Goal: Navigation & Orientation: Find specific page/section

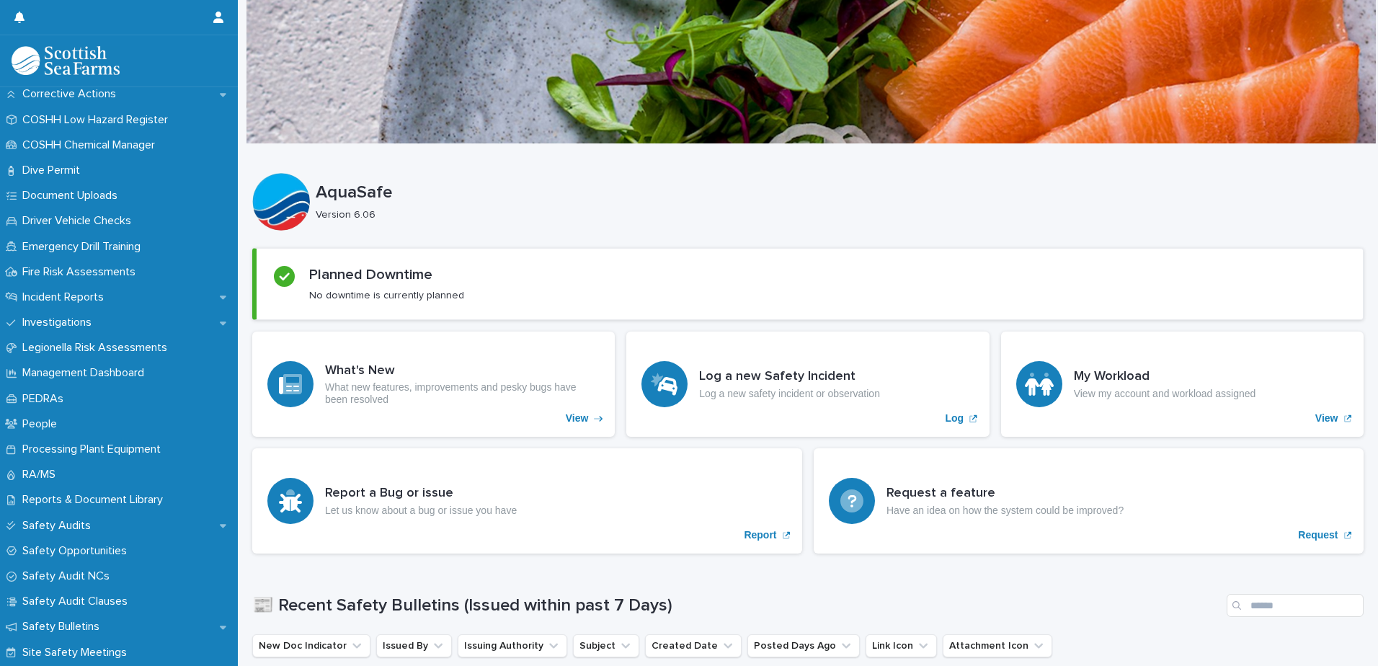
scroll to position [216, 0]
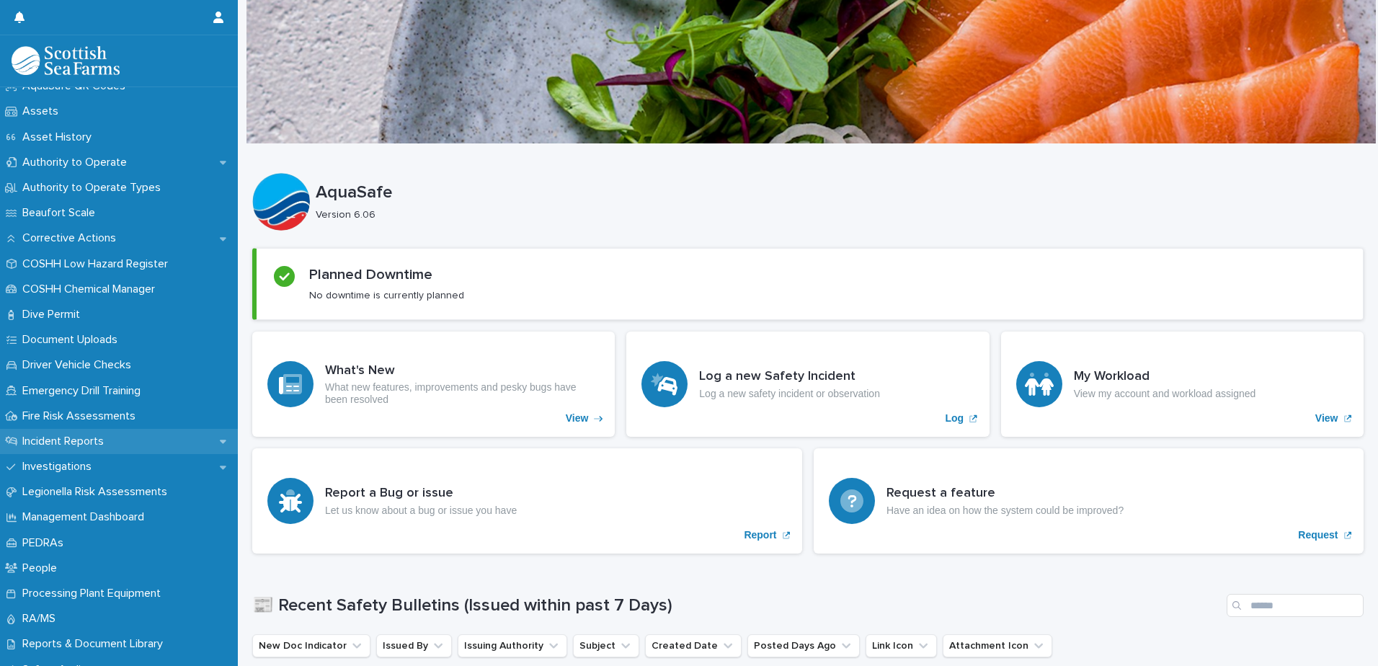
click at [113, 437] on p "Incident Reports" at bounding box center [66, 442] width 99 height 14
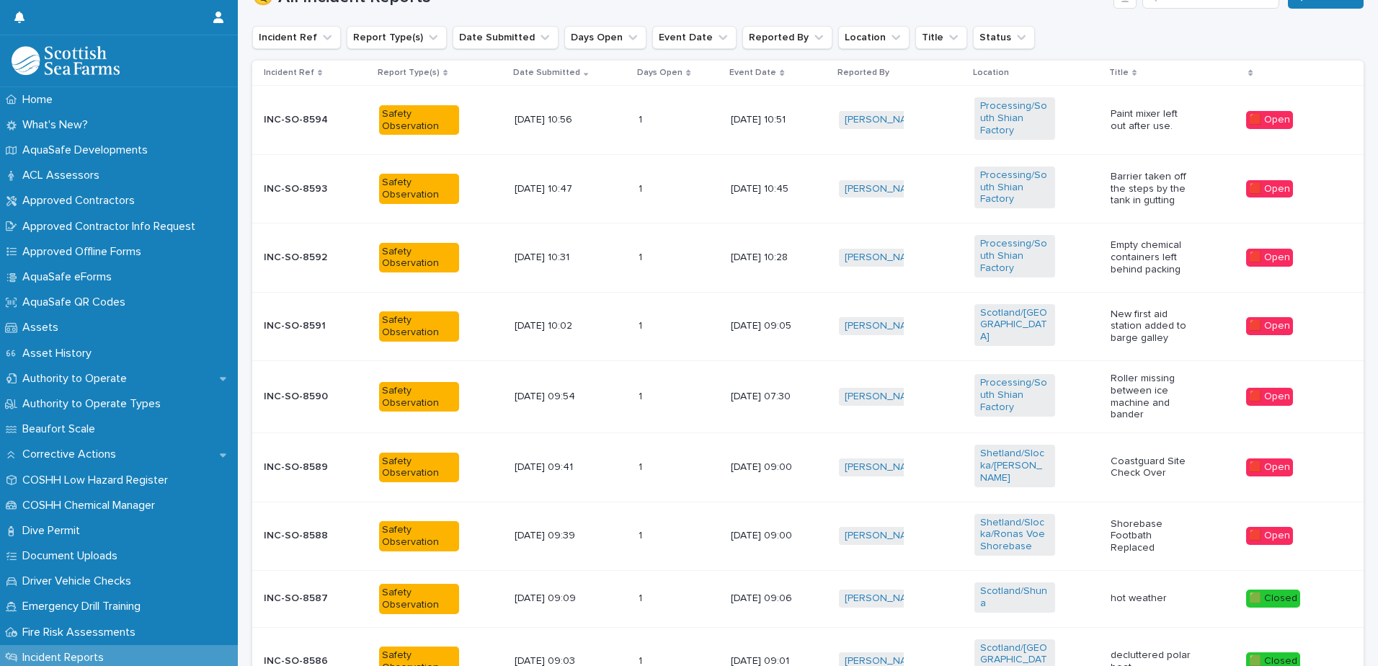
scroll to position [577, 0]
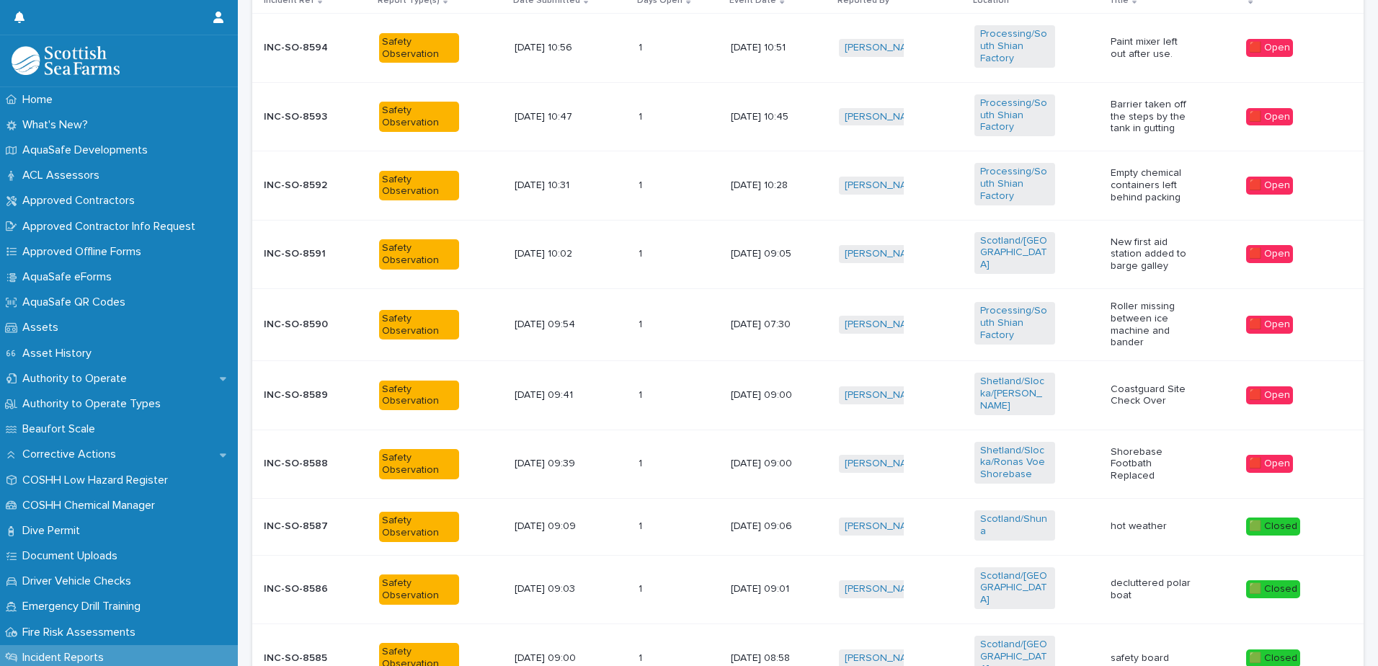
click at [687, 515] on div "1 1" at bounding box center [679, 527] width 81 height 24
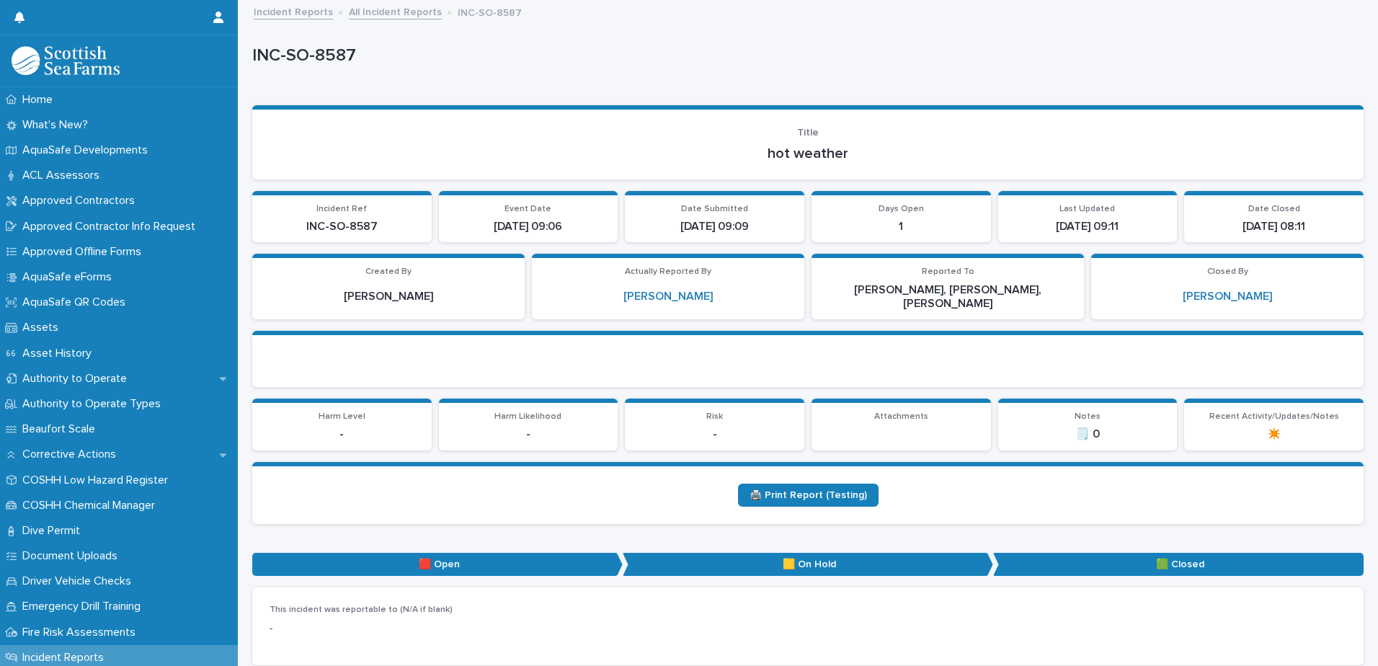
click at [377, 19] on div "Incident Reports All Incident Reports INC-SO-8587" at bounding box center [814, 13] width 1136 height 20
click at [377, 16] on link "All Incident Reports" at bounding box center [395, 11] width 93 height 17
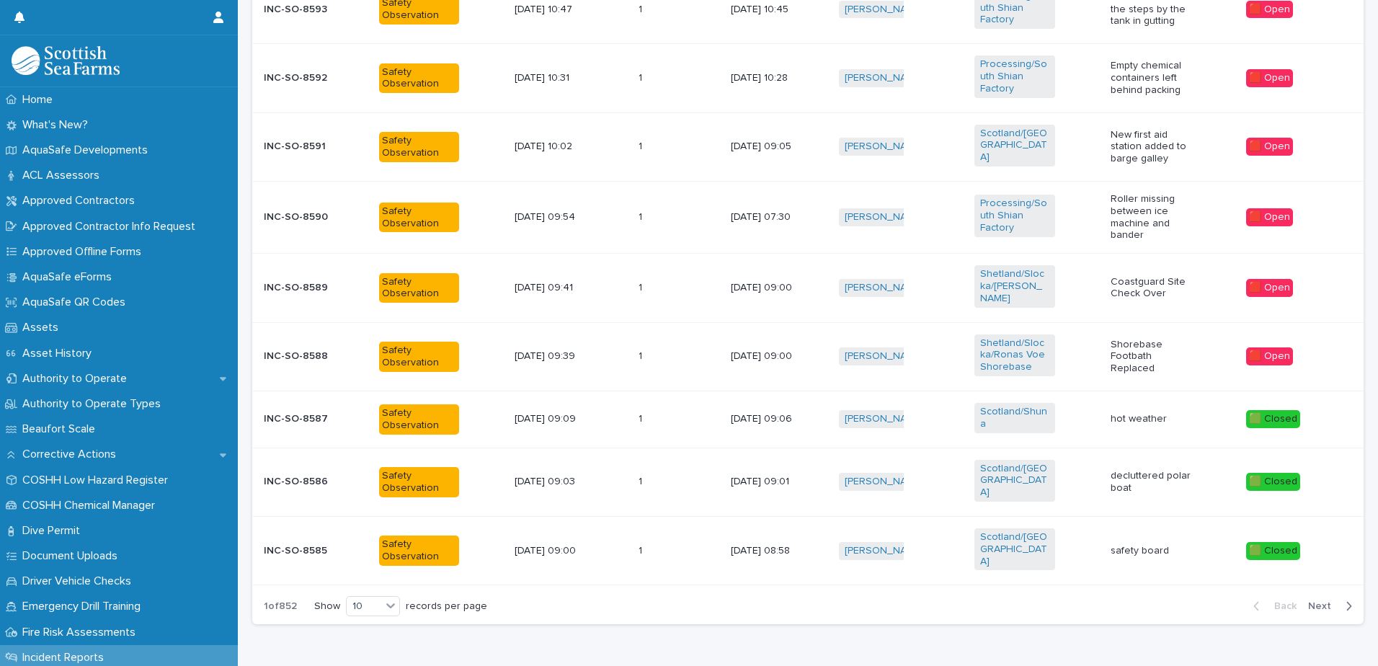
scroll to position [692, 0]
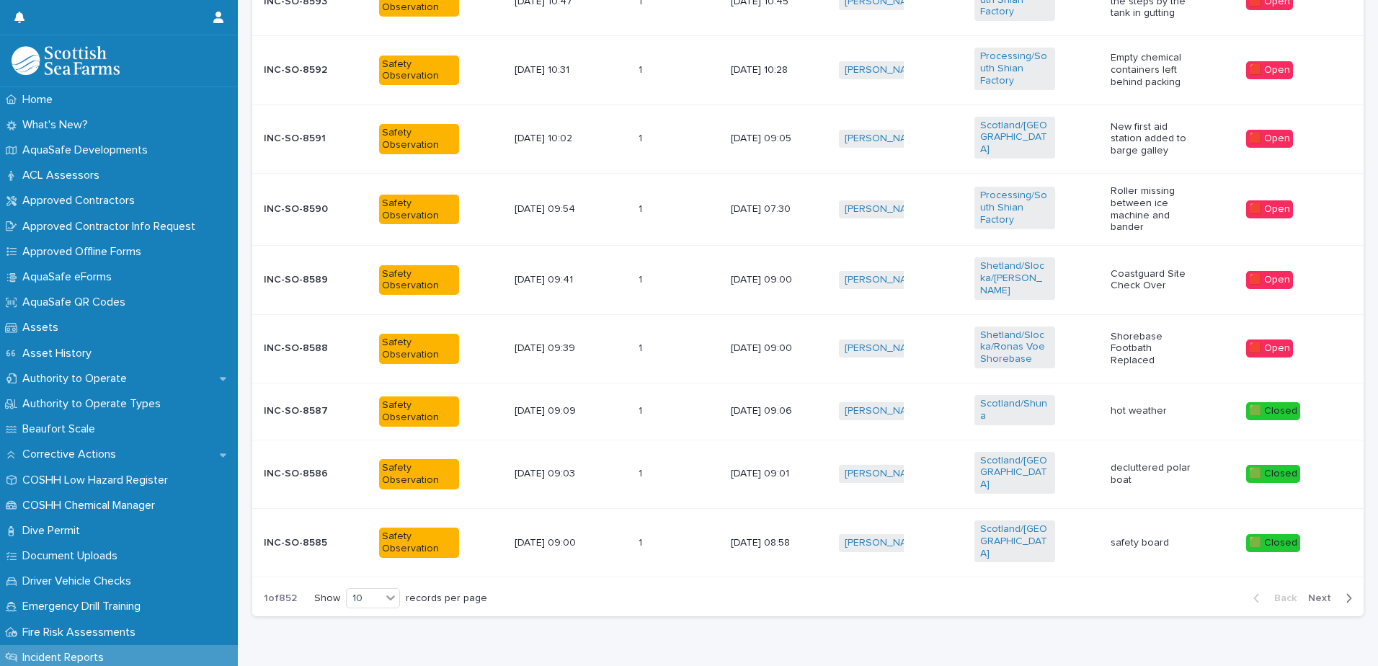
click at [1311, 593] on span "Next" at bounding box center [1324, 598] width 32 height 10
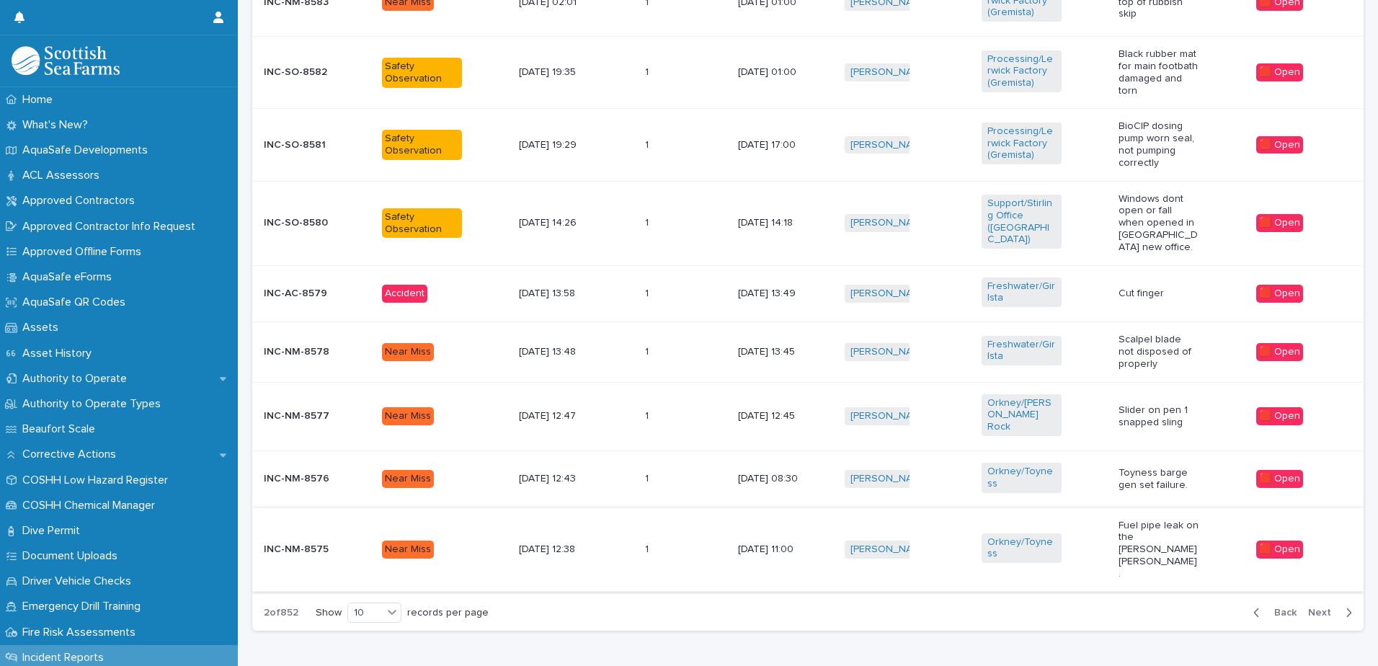
scroll to position [695, 0]
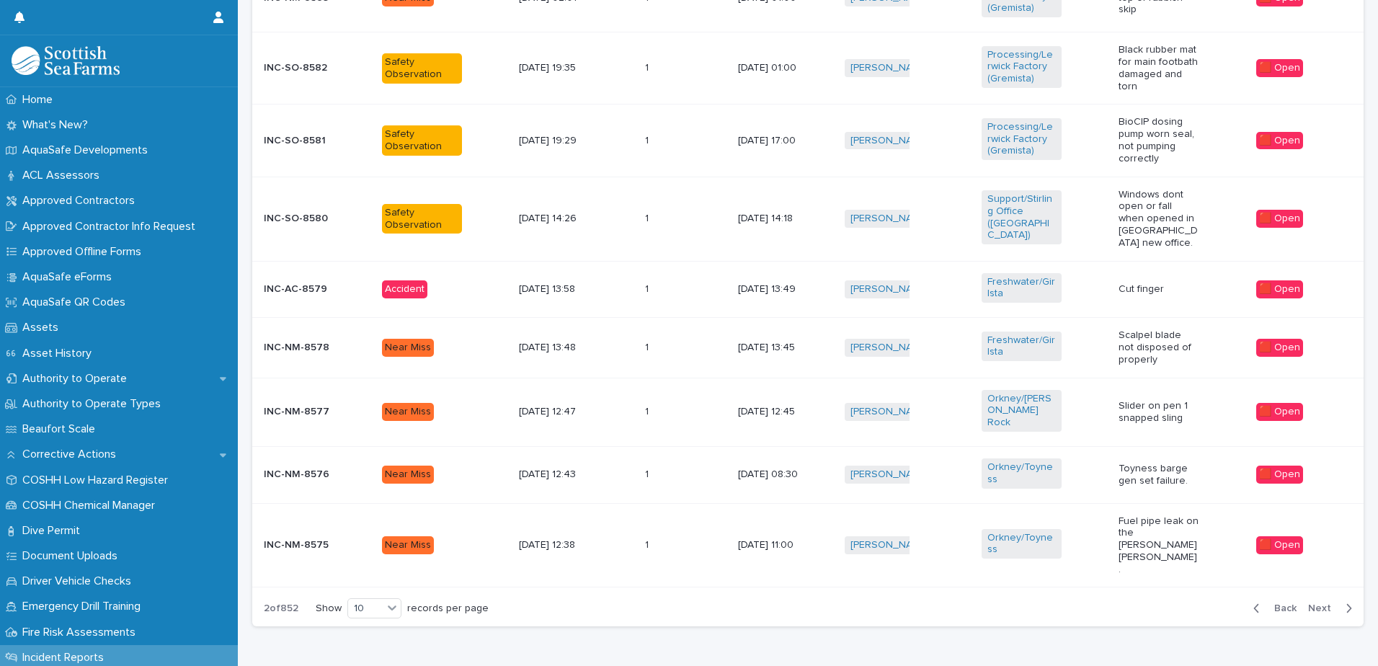
click at [1324, 603] on span "Next" at bounding box center [1324, 608] width 32 height 10
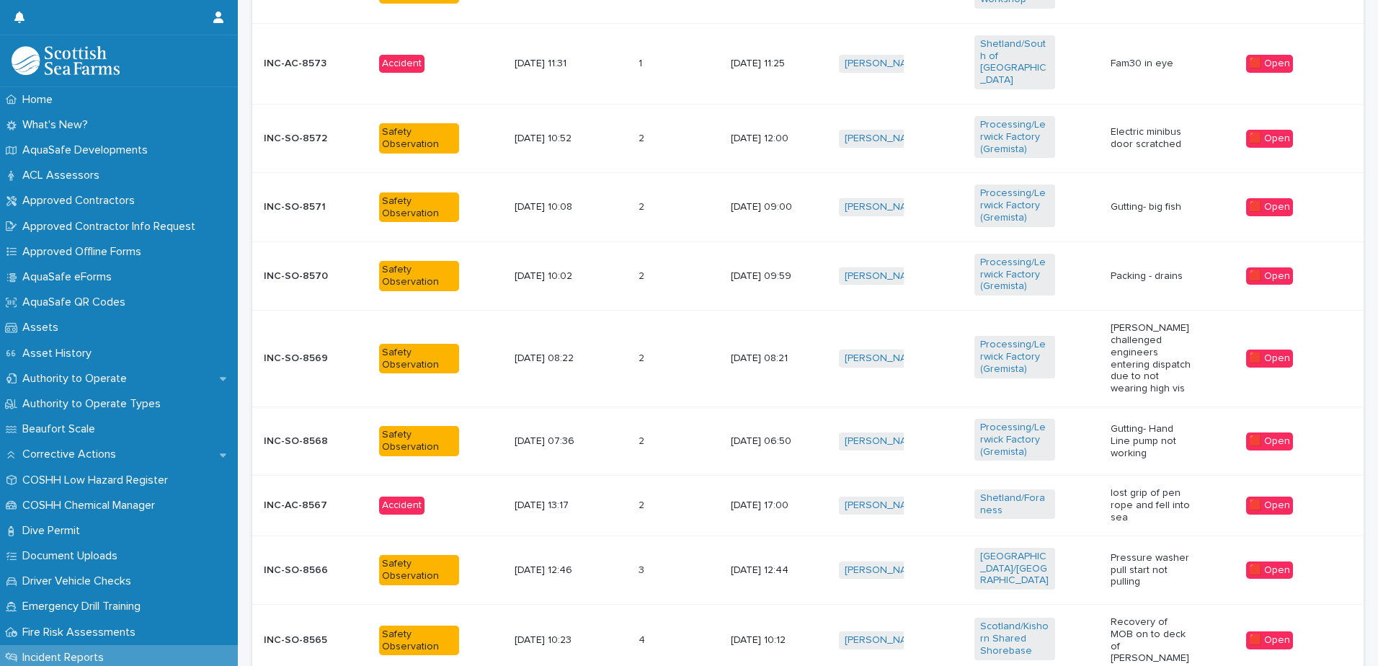
scroll to position [752, 0]
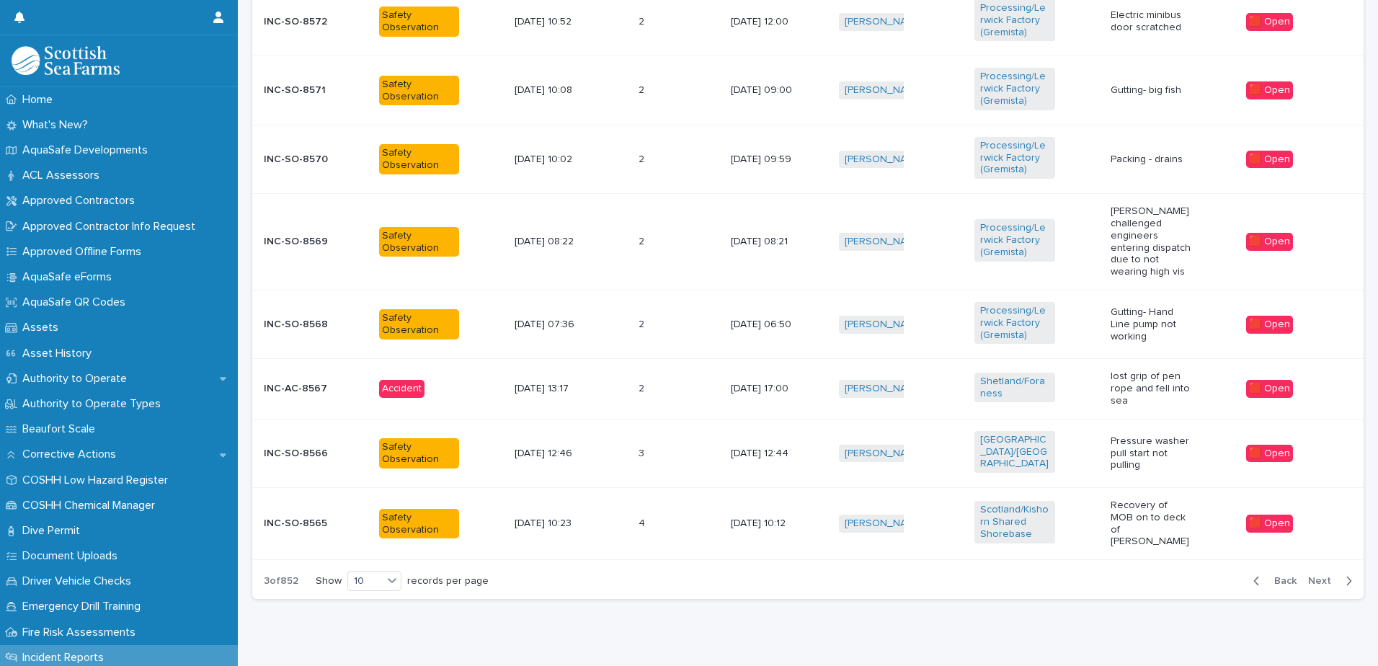
click at [1308, 576] on span "Next" at bounding box center [1324, 581] width 32 height 10
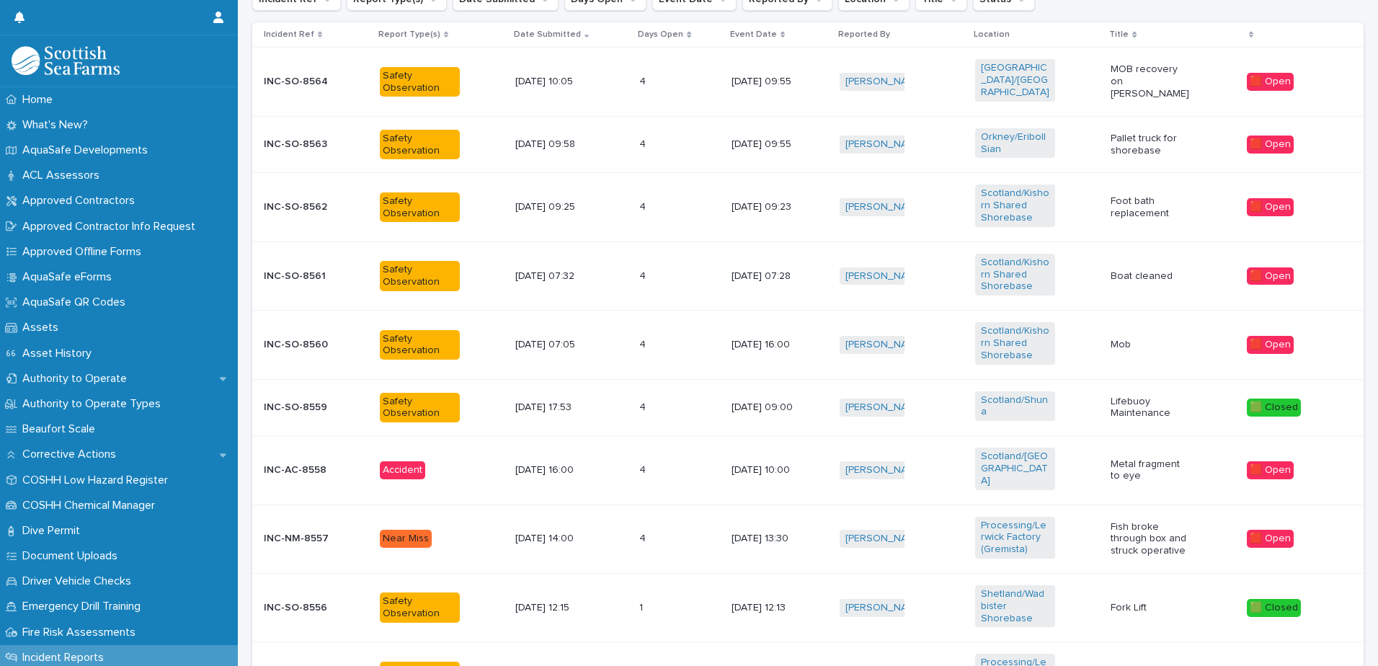
scroll to position [481, 0]
